Goal: Check status: Check status

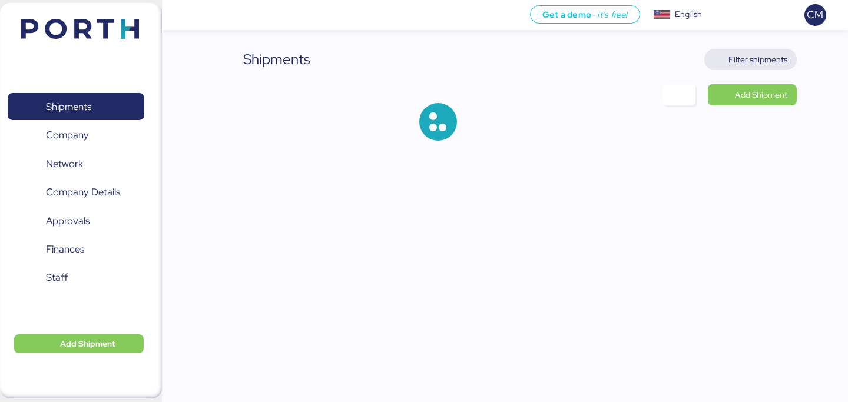
click at [767, 58] on span "Filter shipments" at bounding box center [757, 59] width 59 height 14
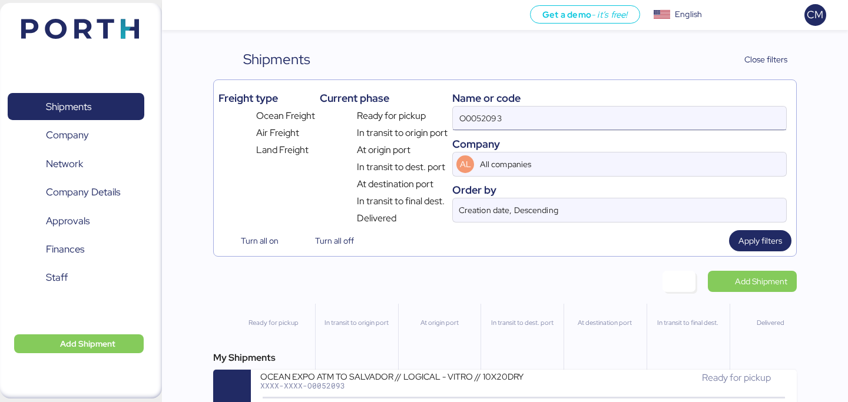
click at [572, 127] on input "O0052093" at bounding box center [619, 119] width 333 height 24
paste input "O0052180"
type input "O0052180"
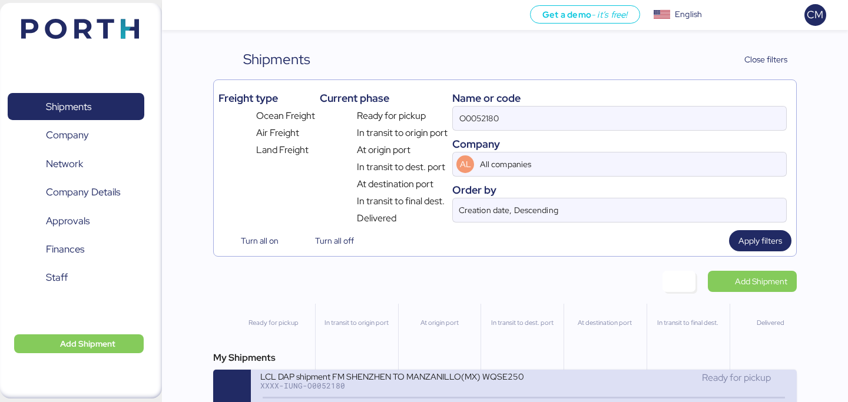
click at [295, 390] on div "XXXX-IUNG-O0052180" at bounding box center [391, 385] width 263 height 8
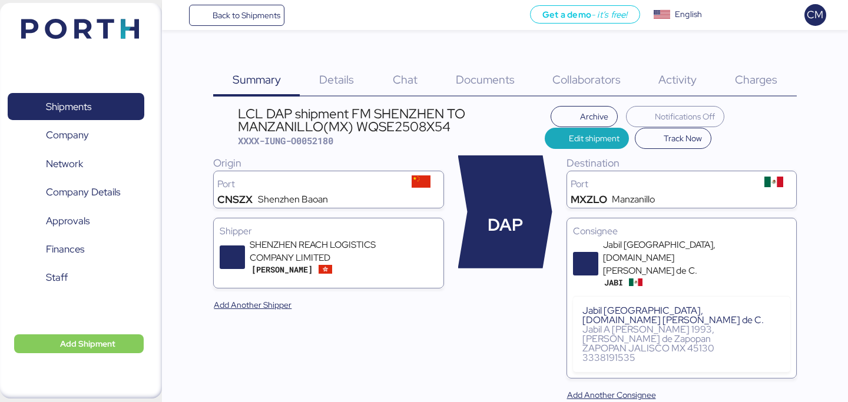
click at [742, 75] on span "Charges" at bounding box center [756, 79] width 42 height 15
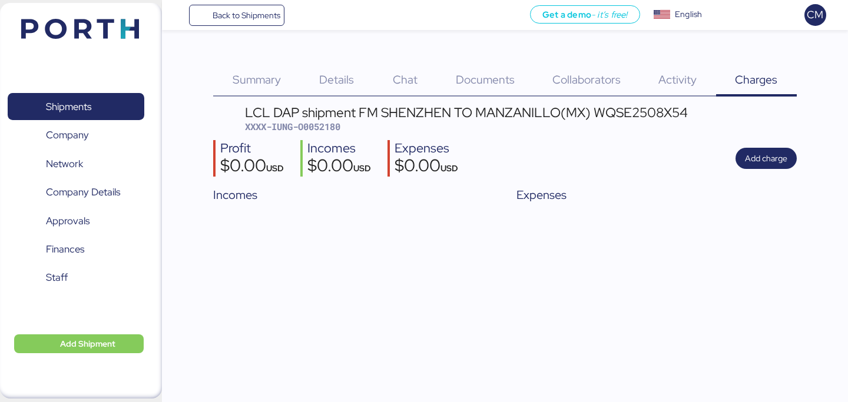
click at [340, 84] on span "Details" at bounding box center [336, 79] width 35 height 15
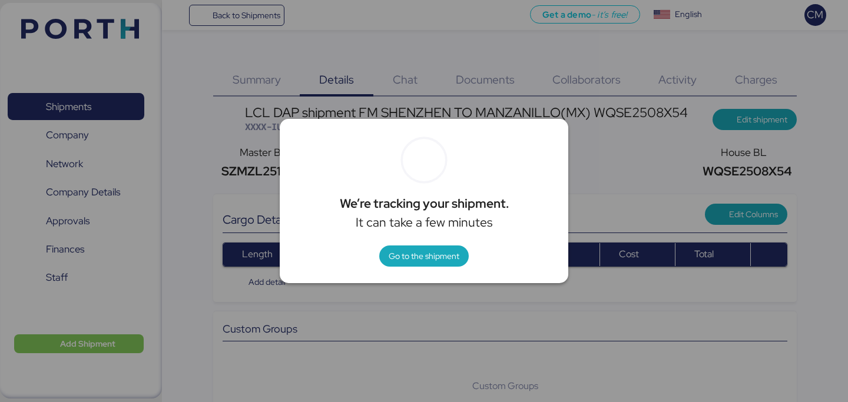
click at [401, 308] on div at bounding box center [424, 201] width 848 height 402
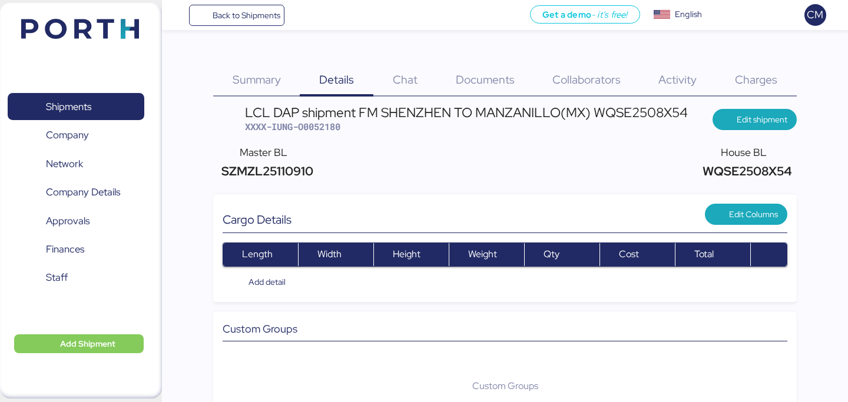
click at [272, 91] on div "Summary 0" at bounding box center [256, 73] width 87 height 48
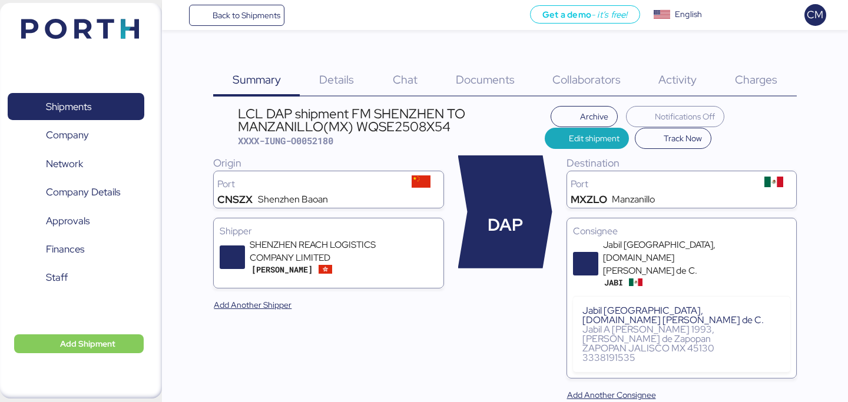
click at [344, 79] on span "Details" at bounding box center [336, 79] width 35 height 15
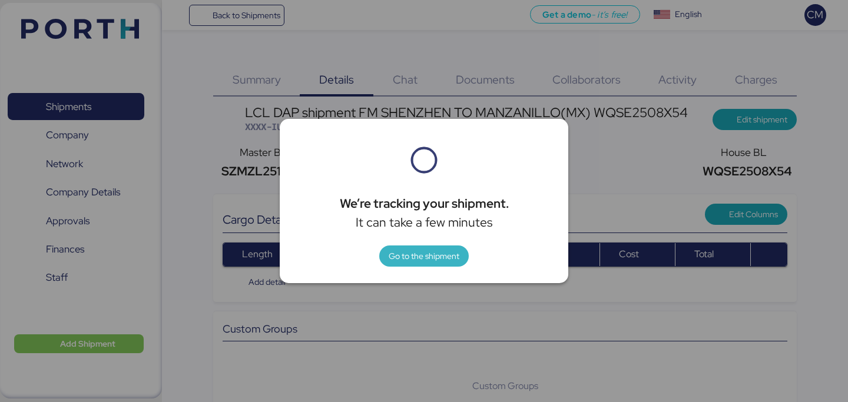
click at [440, 261] on span "Go to the shipment" at bounding box center [423, 256] width 71 height 14
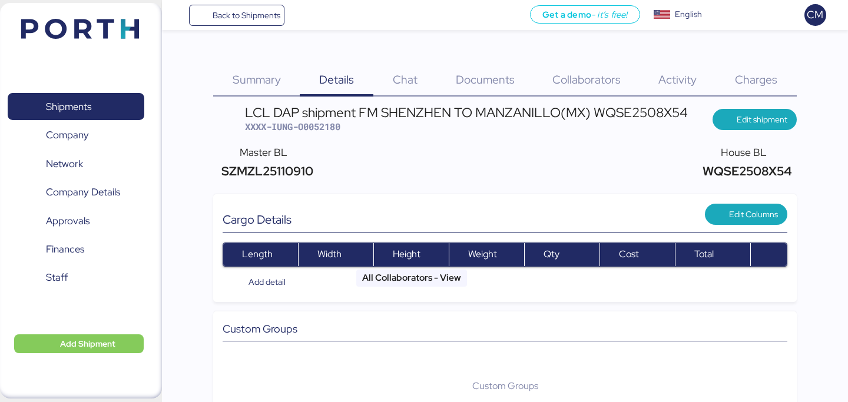
scroll to position [48, 0]
